Goal: Transaction & Acquisition: Purchase product/service

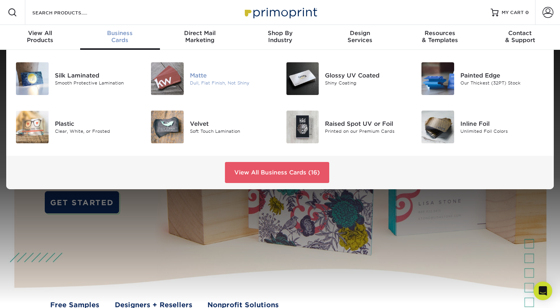
click at [163, 83] on img at bounding box center [167, 78] width 33 height 33
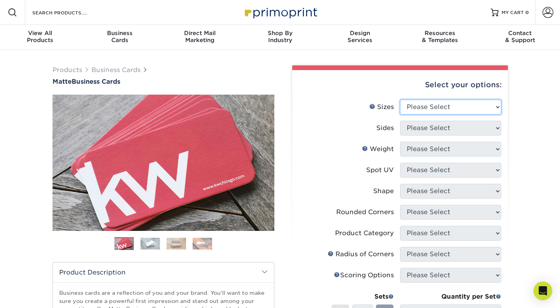
select select "2.00x3.50"
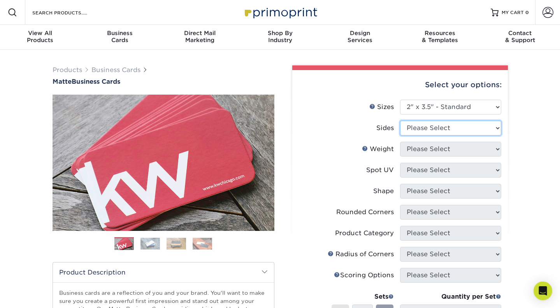
select select "13abbda7-1d64-4f25-8bb2-c179b224825d"
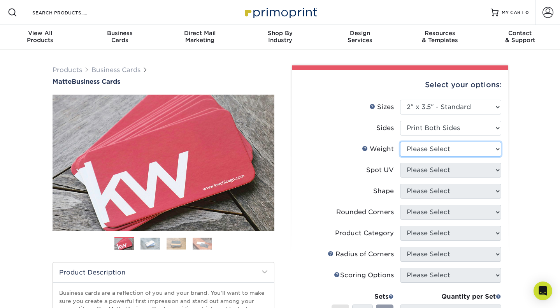
select select "14PT"
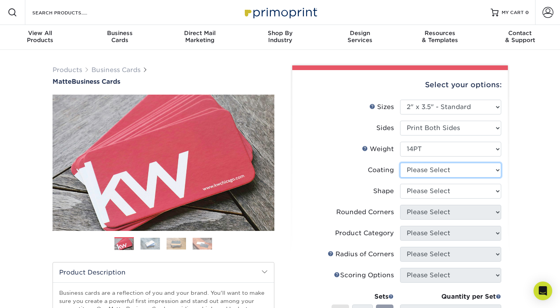
select select "121bb7b5-3b4d-429f-bd8d-bbf80e953313"
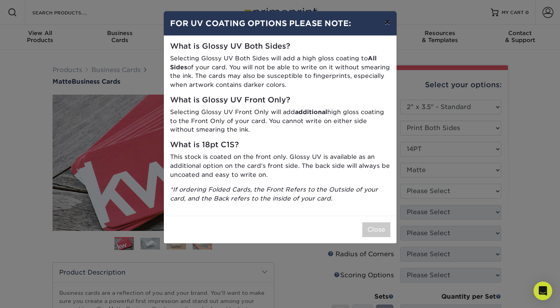
click at [388, 26] on button "×" at bounding box center [387, 22] width 18 height 22
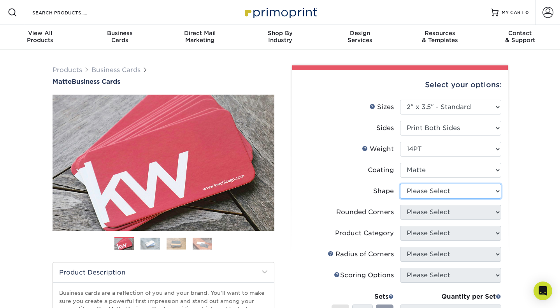
select select "standard"
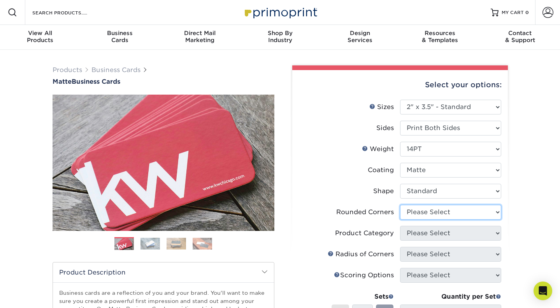
select select "0"
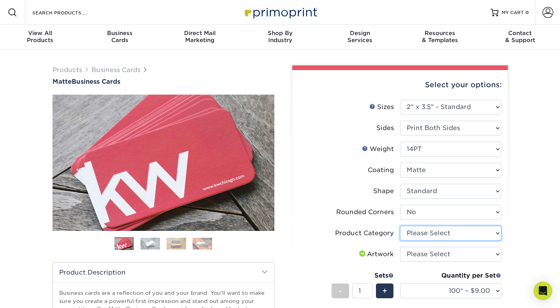
select select "3b5148f1-0588-4f88-a218-97bcfdce65c1"
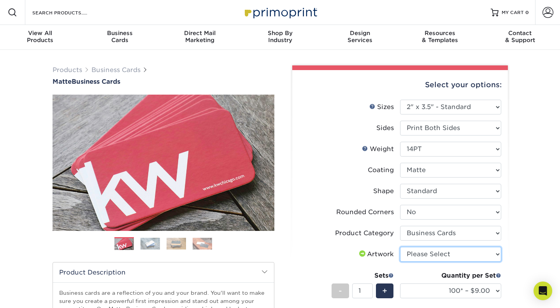
select select "upload"
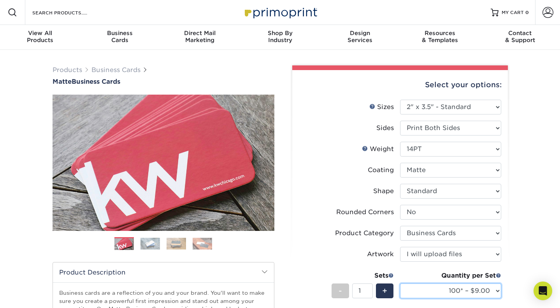
select select "500 – $33.00"
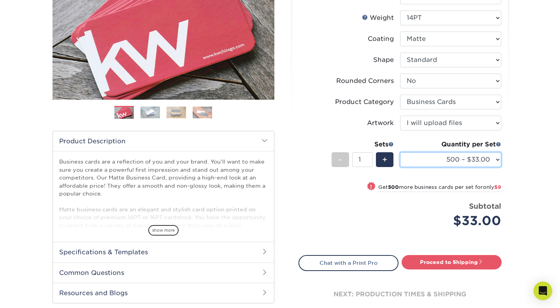
scroll to position [132, 0]
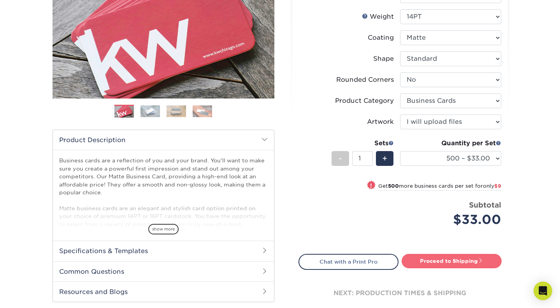
click at [469, 259] on link "Proceed to Shipping" at bounding box center [451, 261] width 100 height 14
type input "Set 1"
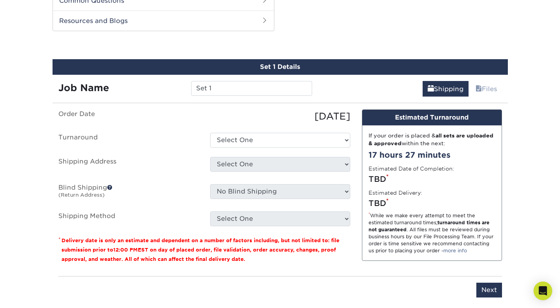
scroll to position [406, 0]
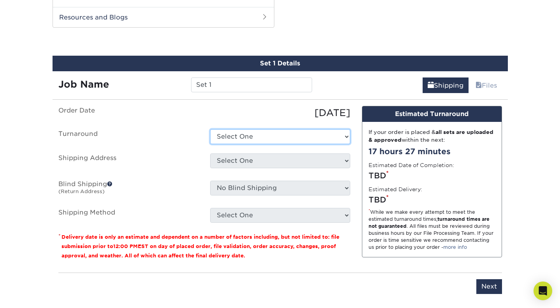
select select "db331af8-280d-4ea8-8abe-08943b646977"
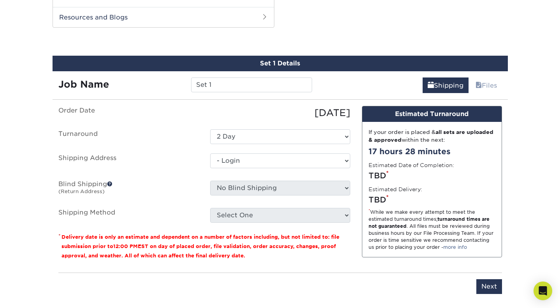
select select "-1"
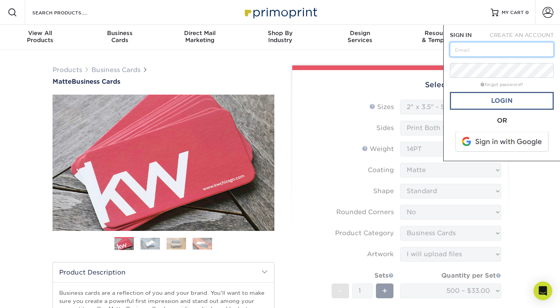
type input "[EMAIL_ADDRESS][DOMAIN_NAME]"
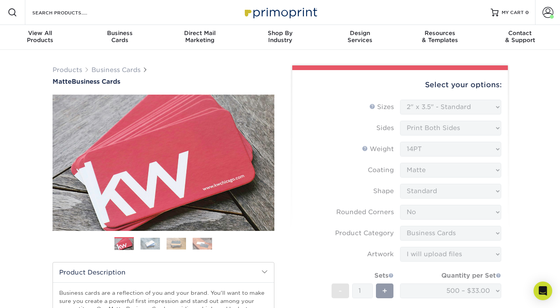
click at [544, 11] on span at bounding box center [547, 12] width 11 height 11
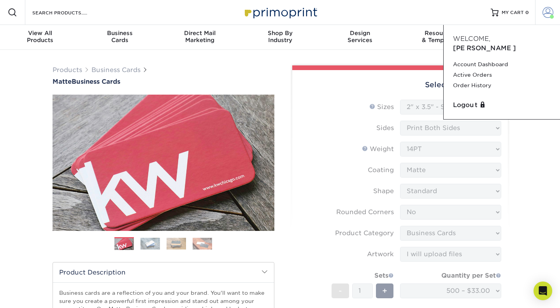
click at [544, 11] on span at bounding box center [547, 12] width 11 height 11
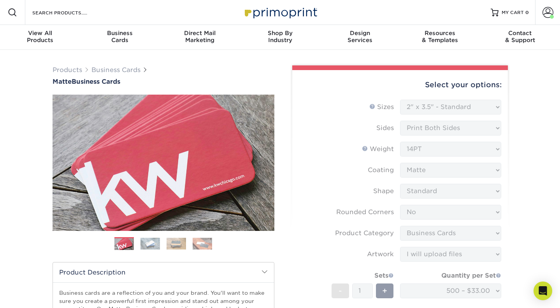
click at [333, 107] on form "Sizes Help Sizes Please Select 1.5" x 3.5" - Mini 1.75" x 3.5" - Mini 2" x 2" -…" at bounding box center [399, 238] width 203 height 277
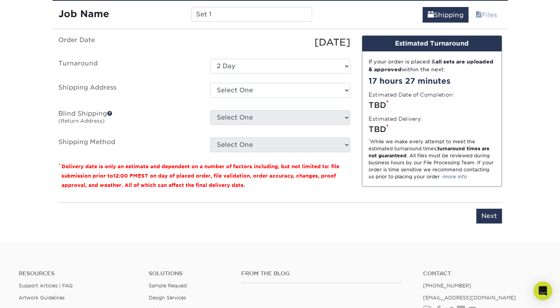
scroll to position [489, 0]
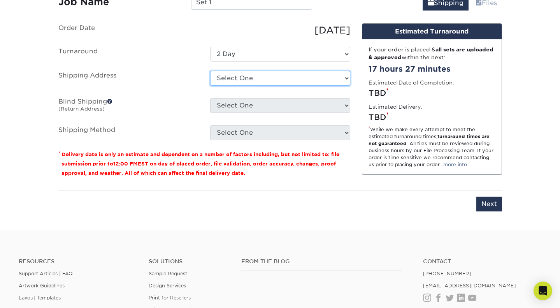
select select "260459"
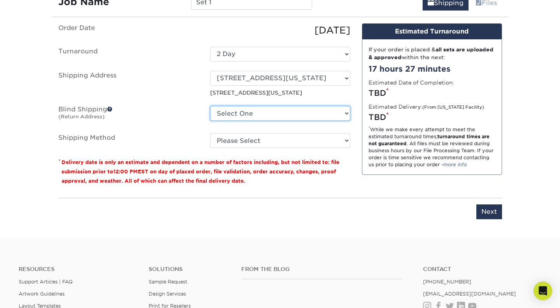
select select "260459"
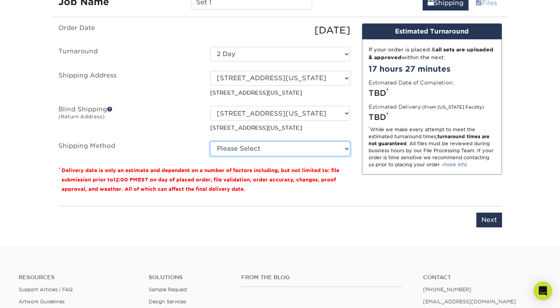
select select "13"
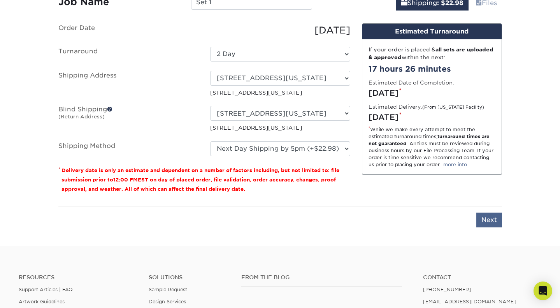
click at [486, 220] on input "Next" at bounding box center [489, 219] width 26 height 15
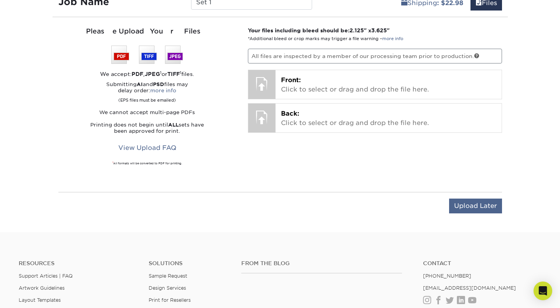
click at [469, 203] on input "Upload Later" at bounding box center [475, 205] width 53 height 15
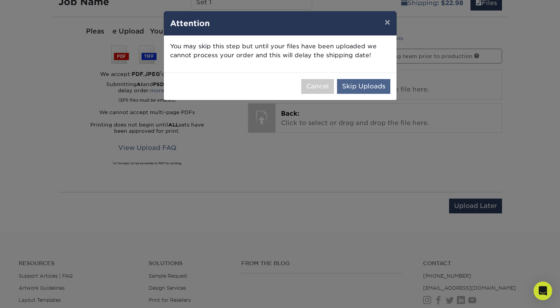
click at [377, 87] on button "Skip Uploads" at bounding box center [363, 86] width 53 height 15
